Goal: Find specific page/section: Find specific page/section

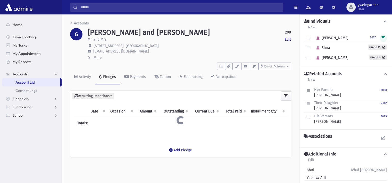
click at [185, 9] on input "Search" at bounding box center [180, 7] width 205 height 9
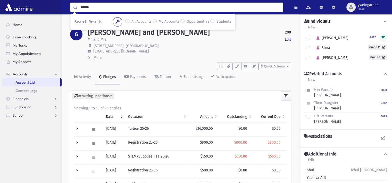
type input "******"
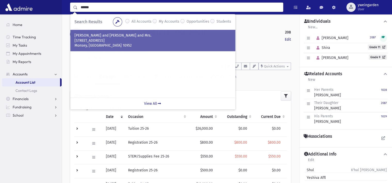
click at [113, 49] on div "LASKIN, Moshe and Zahava, Rabbi and Mrs. 5 Rose Garden Way Unit 302 Monsey, NY …" at bounding box center [152, 40] width 165 height 21
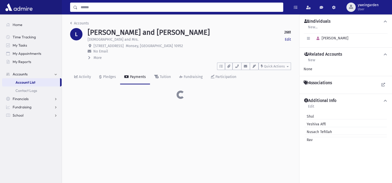
click at [105, 9] on input "Search" at bounding box center [180, 7] width 205 height 9
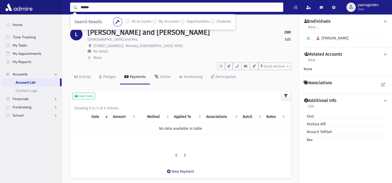
type input "******"
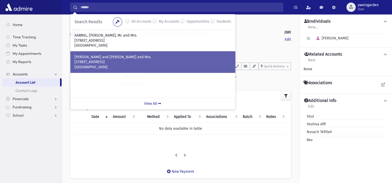
click at [125, 55] on p "KARMEL, Yossi and Esty, Rabbi and Mrs." at bounding box center [152, 57] width 157 height 5
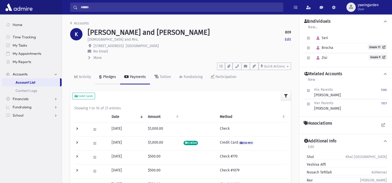
click at [110, 77] on div "Pledges" at bounding box center [109, 77] width 14 height 4
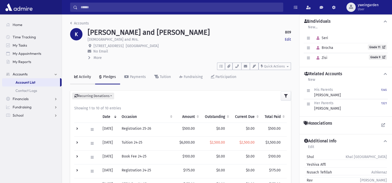
click at [82, 73] on link "Activity" at bounding box center [82, 77] width 25 height 14
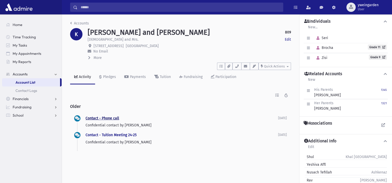
click at [106, 118] on link "Contact - Phone call" at bounding box center [102, 118] width 33 height 4
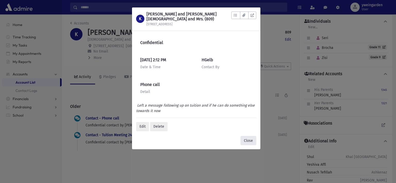
click at [244, 136] on button "Close" at bounding box center [248, 140] width 16 height 9
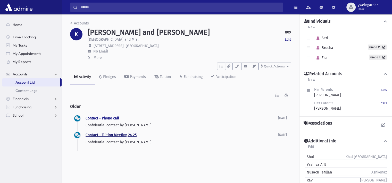
click at [128, 134] on link "Contact - Tuition Meeting 24-25" at bounding box center [111, 135] width 51 height 4
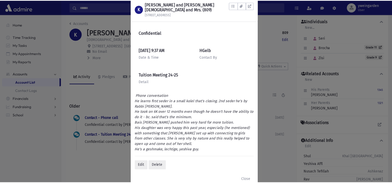
scroll to position [17, 0]
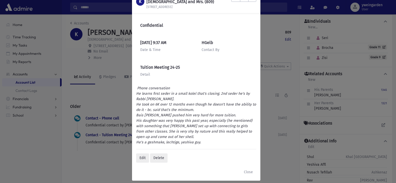
click at [111, 166] on div "K KARMEL, Yossi and Esty, Rabbi and Mrs. (809) 4 Longabucco Court To Do's No op…" at bounding box center [198, 91] width 396 height 183
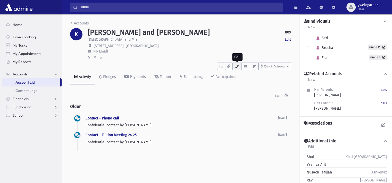
click at [237, 68] on button "button" at bounding box center [236, 66] width 9 height 7
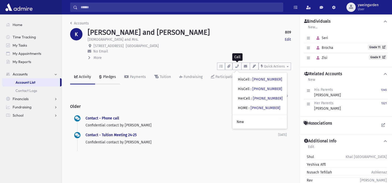
click at [105, 77] on div "Pledges" at bounding box center [109, 77] width 14 height 4
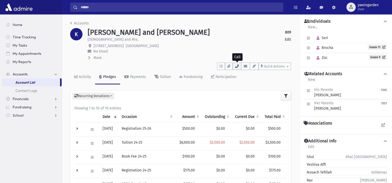
click at [238, 66] on icon "button" at bounding box center [237, 66] width 4 height 3
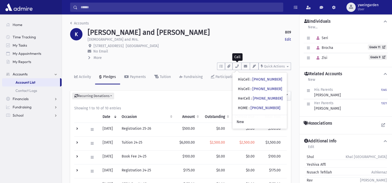
click at [179, 60] on div "More" at bounding box center [189, 58] width 203 height 6
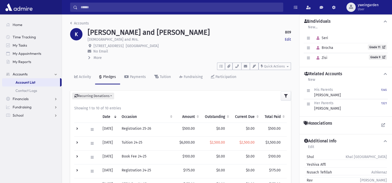
click at [98, 59] on span "More" at bounding box center [98, 58] width 8 height 4
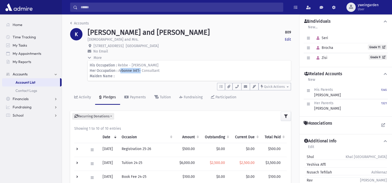
drag, startPoint x: 138, startPoint y: 70, endPoint x: 118, endPoint y: 71, distance: 20.7
click at [118, 71] on span "Arbonne Int'l- Consultant" at bounding box center [138, 71] width 41 height 4
click at [382, 103] on small "1321" at bounding box center [384, 103] width 6 height 3
click at [195, 67] on p "His Occupation : Rebbe - Nishmas Chaim" at bounding box center [189, 65] width 199 height 5
click at [183, 70] on p "Her Occupation : Arbonne Int'l- Consultant" at bounding box center [189, 70] width 199 height 5
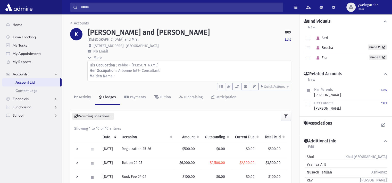
click at [171, 79] on p "Maiden Name :" at bounding box center [189, 75] width 199 height 5
click at [172, 73] on p "Her Occupation : Arbonne Int'l- Consultant" at bounding box center [189, 70] width 199 height 5
click at [173, 65] on p "His Occupation : Rebbe - Nishmas Chaim" at bounding box center [189, 65] width 199 height 5
click at [176, 72] on p "Her Occupation : Arbonne Int'l- Consultant" at bounding box center [189, 70] width 199 height 5
click at [174, 75] on p "Maiden Name :" at bounding box center [189, 75] width 199 height 5
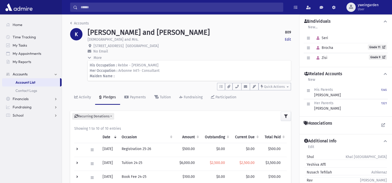
click at [175, 30] on div "KARMEL, Yossi and Esty 809 Edit" at bounding box center [189, 32] width 203 height 9
click at [171, 38] on div "Rabbi and Mrs. Edit" at bounding box center [189, 40] width 203 height 6
click at [175, 45] on p "4 Longabucco Court Pearl River, NY 10965" at bounding box center [189, 45] width 203 height 5
click at [175, 51] on p "No Email" at bounding box center [189, 51] width 203 height 5
click at [178, 56] on div "More" at bounding box center [189, 58] width 203 height 6
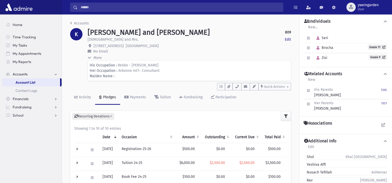
click at [187, 63] on p "His Occupation : Rebbe - Nishmas Chaim" at bounding box center [189, 65] width 199 height 5
click at [187, 76] on p "Maiden Name :" at bounding box center [189, 75] width 199 height 5
click at [184, 72] on p "Her Occupation : Arbonne Int'l- Consultant" at bounding box center [189, 70] width 199 height 5
click at [184, 66] on p "His Occupation : Rebbe - Nishmas Chaim" at bounding box center [189, 65] width 199 height 5
click at [183, 58] on div "More" at bounding box center [189, 58] width 203 height 6
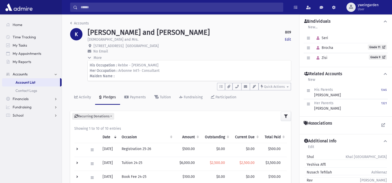
click at [187, 52] on p "No Email" at bounding box center [189, 51] width 203 height 5
click at [189, 48] on p "4 Longabucco Court Pearl River, NY 10965" at bounding box center [189, 45] width 203 height 5
click at [185, 41] on div "Rabbi and Mrs. Edit" at bounding box center [189, 40] width 203 height 6
click at [195, 33] on div "KARMEL, Yossi and Esty 809 Edit" at bounding box center [189, 32] width 203 height 9
click at [192, 42] on div "Rabbi and Mrs. Edit" at bounding box center [189, 40] width 203 height 6
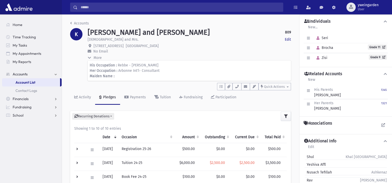
click at [176, 79] on p "Maiden Name :" at bounding box center [189, 75] width 199 height 5
click at [177, 72] on p "Her Occupation : Arbonne Int'l- Consultant" at bounding box center [189, 70] width 199 height 5
click at [175, 68] on p "His Occupation : Rebbe - Nishmas Chaim" at bounding box center [189, 65] width 199 height 5
click at [171, 59] on div "More" at bounding box center [189, 58] width 203 height 6
click at [171, 53] on p "No Email" at bounding box center [189, 51] width 203 height 5
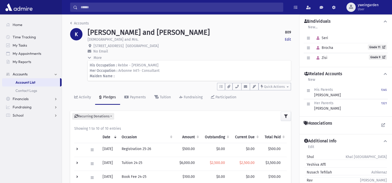
click at [182, 48] on p "4 Longabucco Court Pearl River, NY 10965" at bounding box center [189, 45] width 203 height 5
click at [178, 44] on p "4 Longabucco Court Pearl River, NY 10965" at bounding box center [189, 45] width 203 height 5
click at [179, 35] on div "KARMEL, Yossi and Esty 809 Edit" at bounding box center [189, 32] width 203 height 9
click at [175, 77] on p "Maiden Name :" at bounding box center [189, 75] width 199 height 5
click at [175, 74] on p "Maiden Name :" at bounding box center [189, 75] width 199 height 5
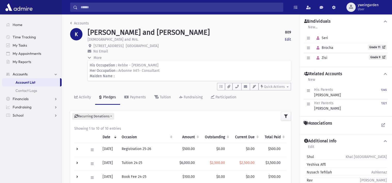
click at [177, 68] on p "His Occupation : Rebbe - Nishmas Chaim" at bounding box center [189, 65] width 199 height 5
click at [178, 71] on p "Her Occupation : Arbonne Int'l- Consultant" at bounding box center [189, 70] width 199 height 5
click at [174, 56] on div "More" at bounding box center [189, 58] width 203 height 6
click at [174, 54] on p "No Email" at bounding box center [189, 51] width 203 height 5
click at [175, 48] on p "4 Longabucco Court Pearl River, NY 10965" at bounding box center [189, 45] width 203 height 5
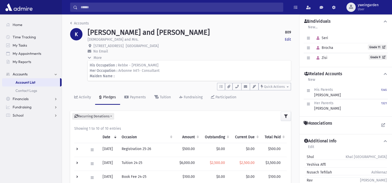
click at [171, 40] on div "Rabbi and Mrs. Edit" at bounding box center [189, 40] width 203 height 6
click at [186, 34] on div "KARMEL, Yossi and Esty 809 Edit" at bounding box center [189, 32] width 203 height 9
click at [237, 90] on header "Accounts K KARMEL, Yossi and Esty 809 Edit Rabbi and Mrs. Edit 4 Longabucco Cou…" at bounding box center [180, 63] width 221 height 84
click at [236, 87] on icon "button" at bounding box center [237, 86] width 4 height 3
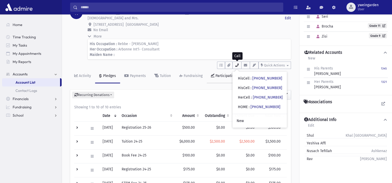
scroll to position [34, 0]
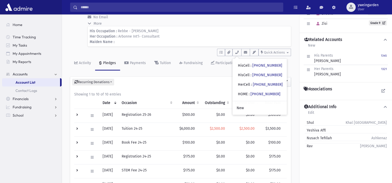
drag, startPoint x: 254, startPoint y: 67, endPoint x: 250, endPoint y: 67, distance: 4.1
click at [250, 67] on div "HisCell : (845) 300-2438" at bounding box center [260, 65] width 44 height 5
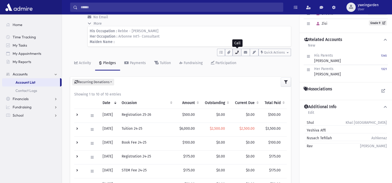
click at [237, 52] on icon "button" at bounding box center [237, 52] width 4 height 3
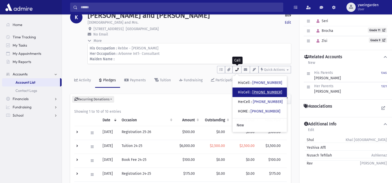
scroll to position [0, 0]
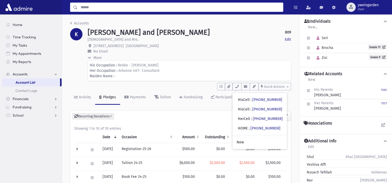
click at [171, 10] on input "Search" at bounding box center [180, 7] width 205 height 9
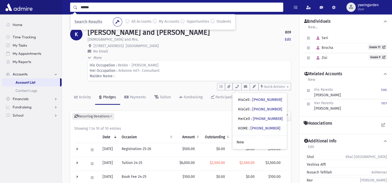
type input "******"
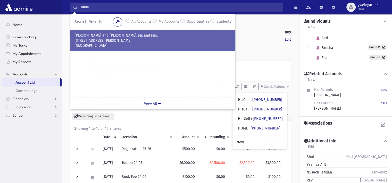
click at [157, 31] on div "ZELIKOVICH, Yehuda and Yiska, Mr. and Mrs. 28 Ross Ave. Spring Valley, NY 10977" at bounding box center [152, 40] width 165 height 21
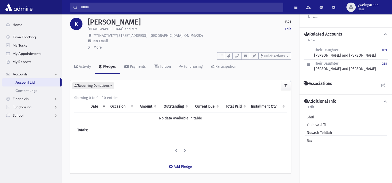
scroll to position [23, 0]
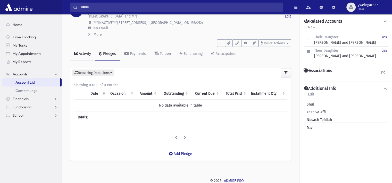
click at [82, 53] on div "Activity" at bounding box center [84, 54] width 13 height 4
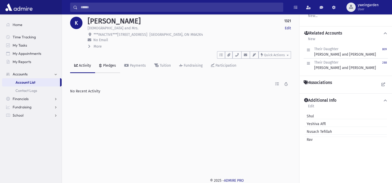
click at [107, 64] on div "Pledges" at bounding box center [109, 65] width 14 height 4
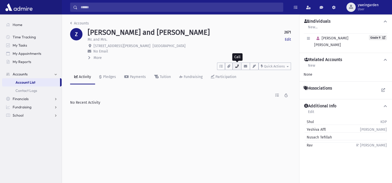
click at [240, 66] on button "button" at bounding box center [236, 66] width 9 height 7
